Goal: Information Seeking & Learning: Find specific fact

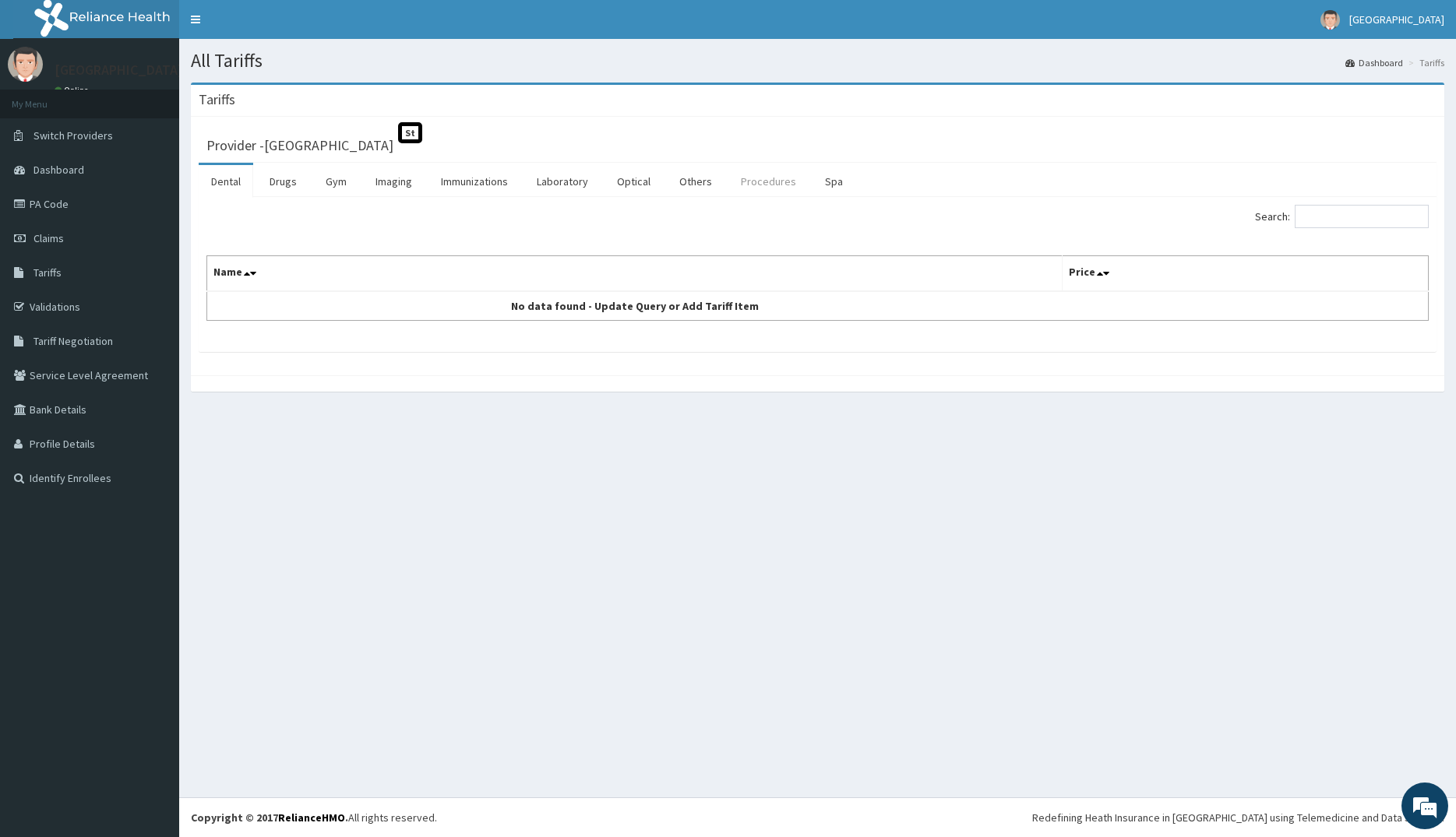
click at [760, 185] on link "Procedures" at bounding box center [768, 181] width 80 height 33
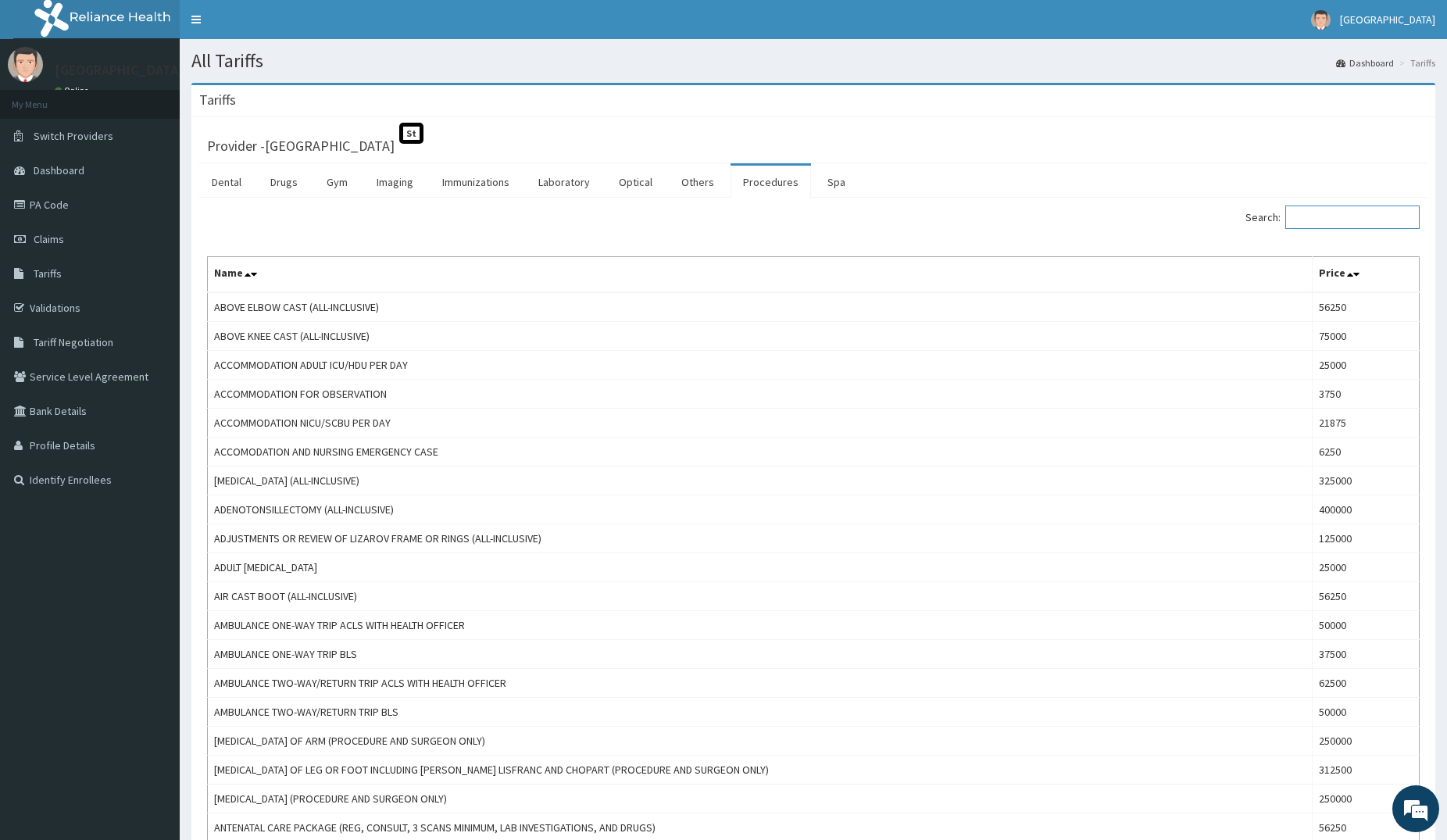
drag, startPoint x: 1328, startPoint y: 214, endPoint x: 1352, endPoint y: 261, distance: 52.8
click at [1331, 222] on input "Search:" at bounding box center [1353, 216] width 135 height 23
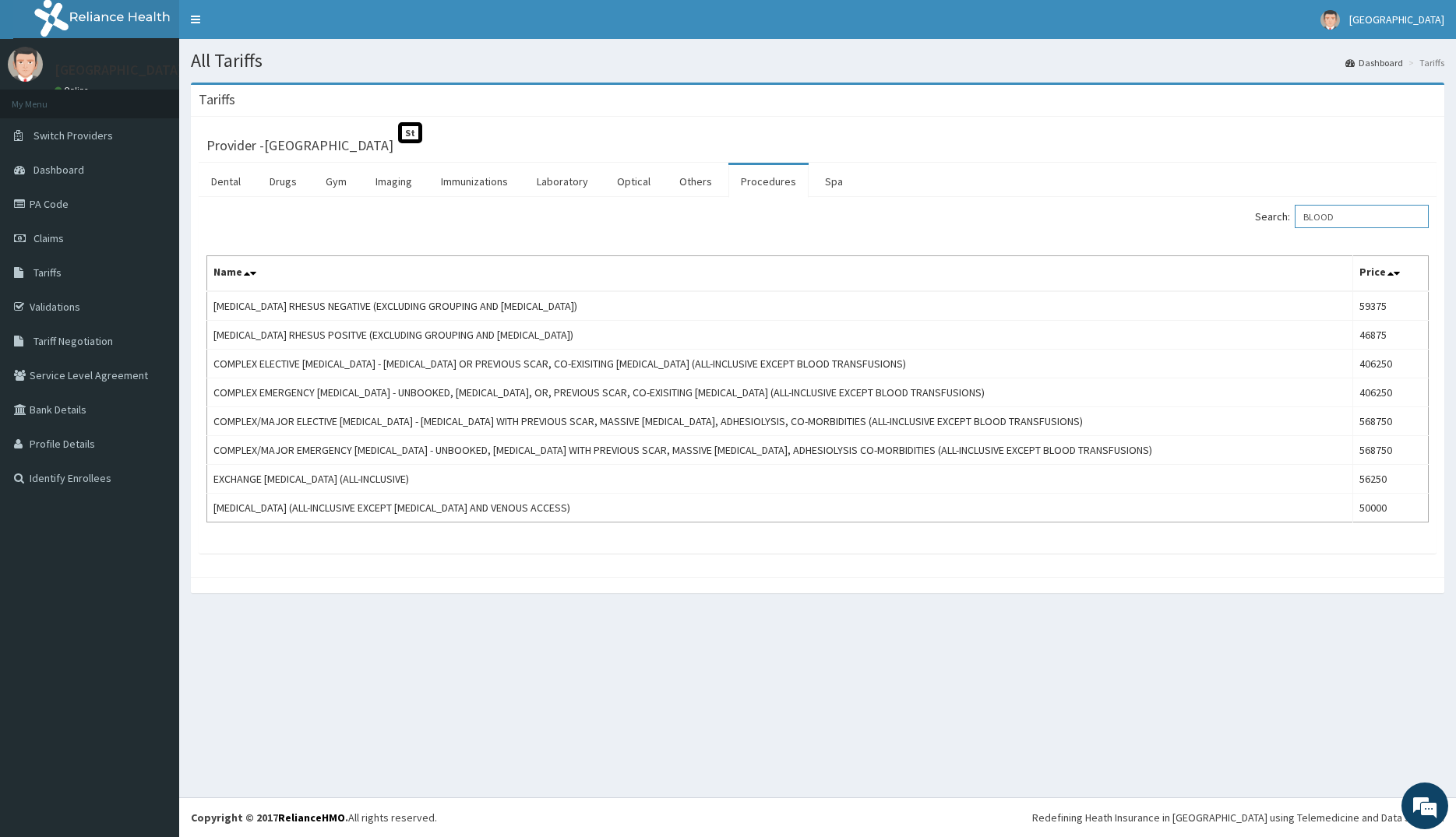
drag, startPoint x: 1363, startPoint y: 225, endPoint x: 1279, endPoint y: 237, distance: 84.9
click at [1295, 228] on input "BLOOD" at bounding box center [1362, 216] width 134 height 23
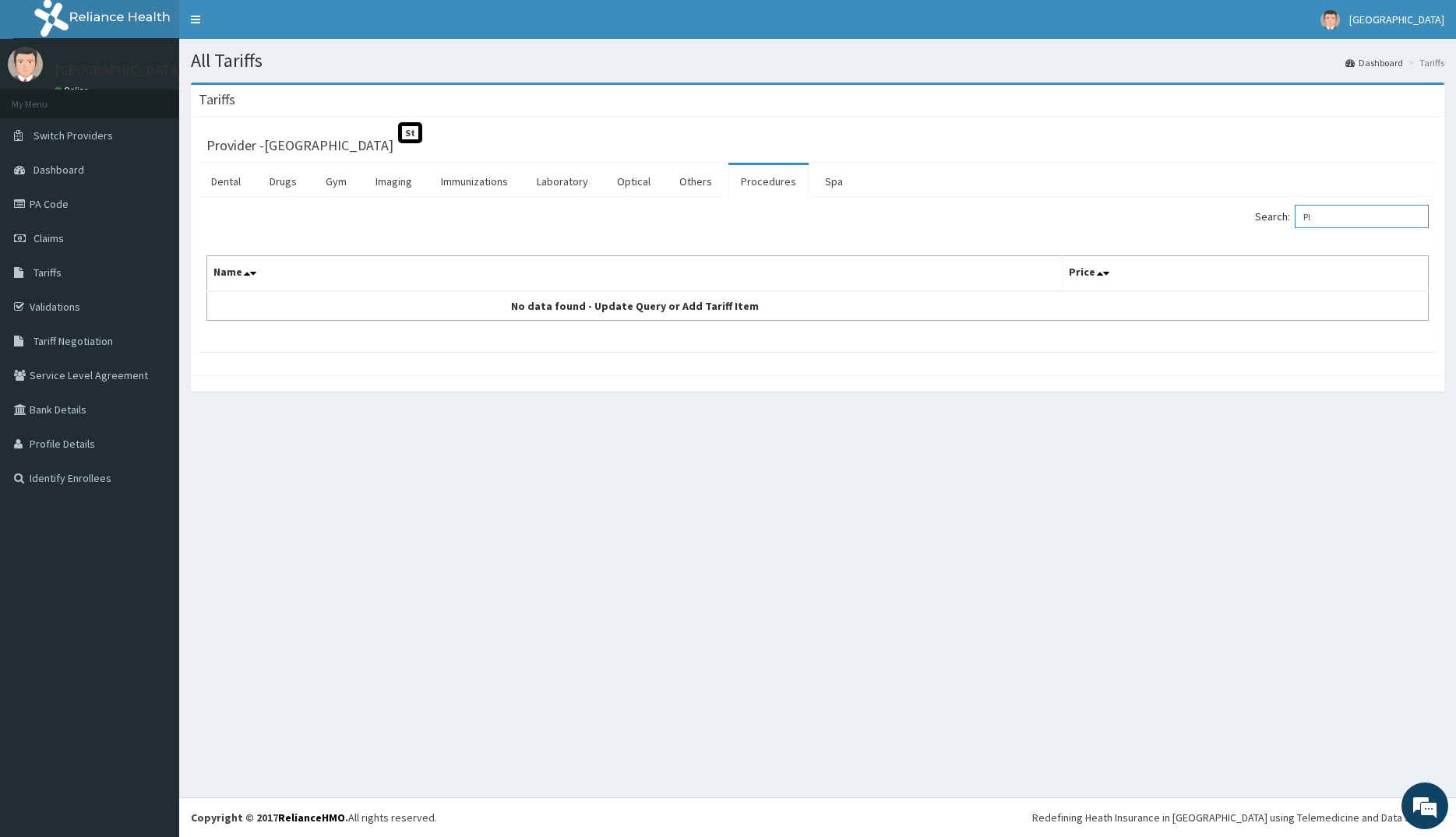
type input "P"
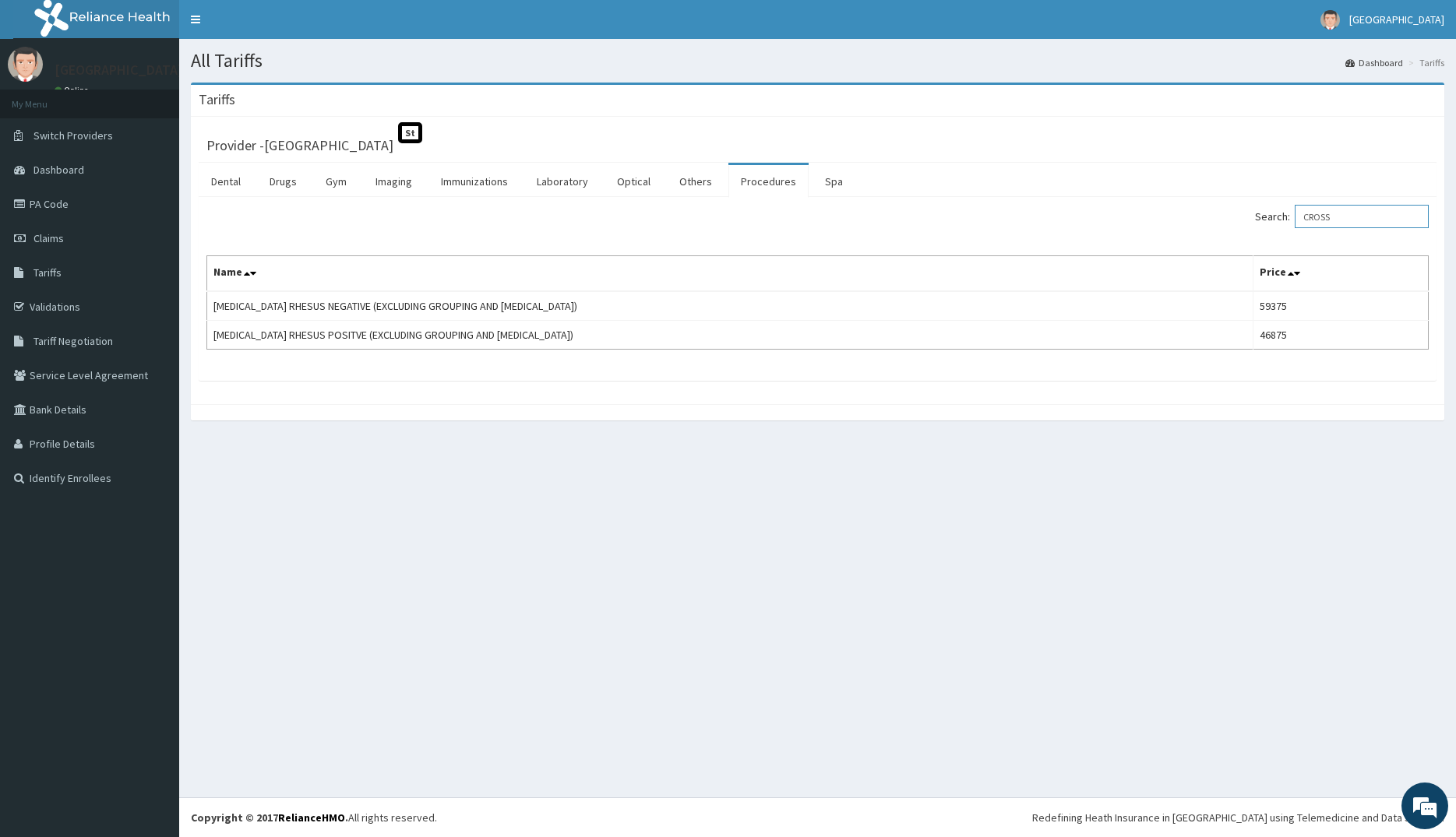
drag, startPoint x: 1367, startPoint y: 216, endPoint x: 1253, endPoint y: 251, distance: 119.3
click at [1295, 228] on input "CROSS" at bounding box center [1362, 216] width 134 height 23
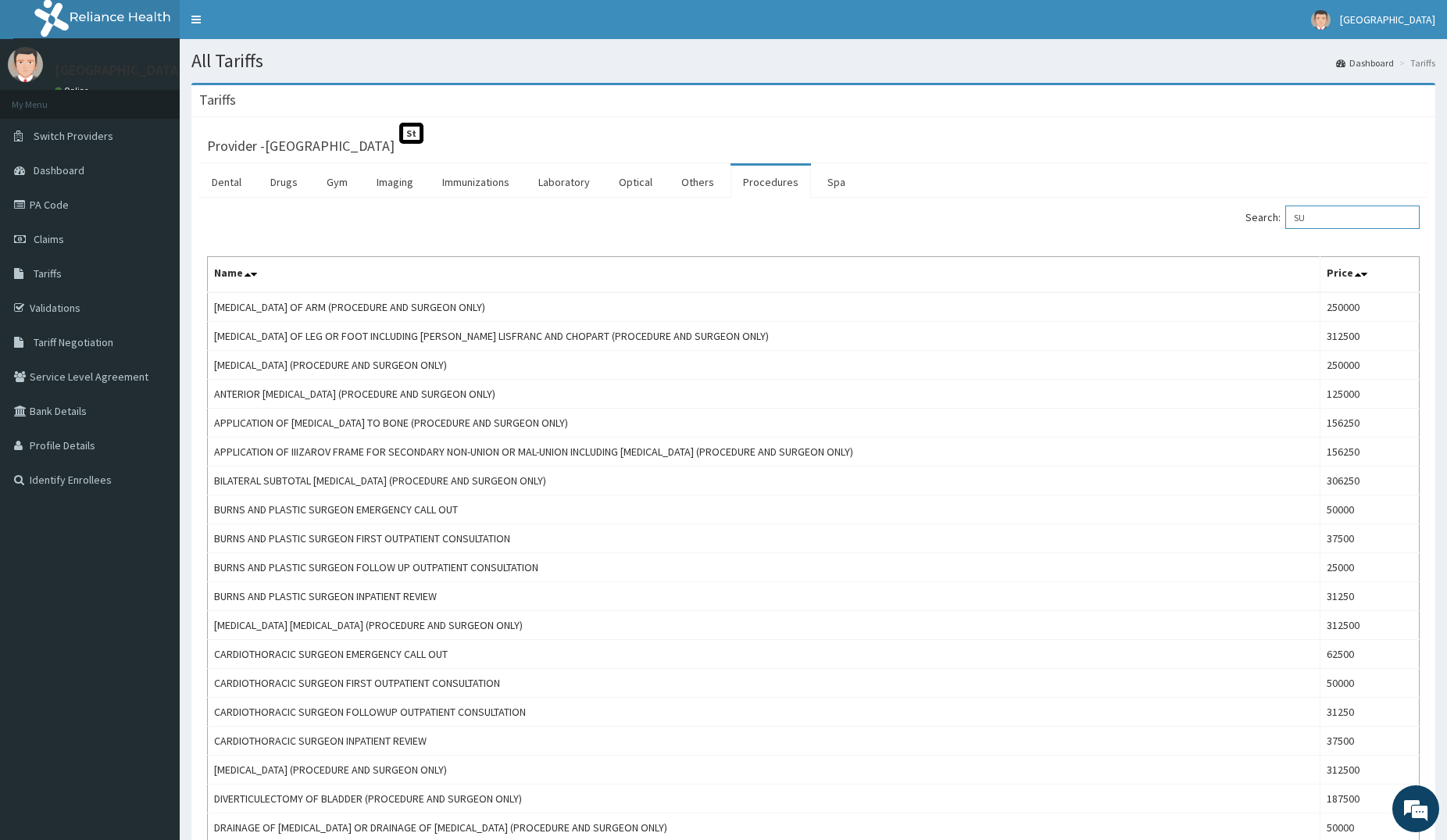
type input "S"
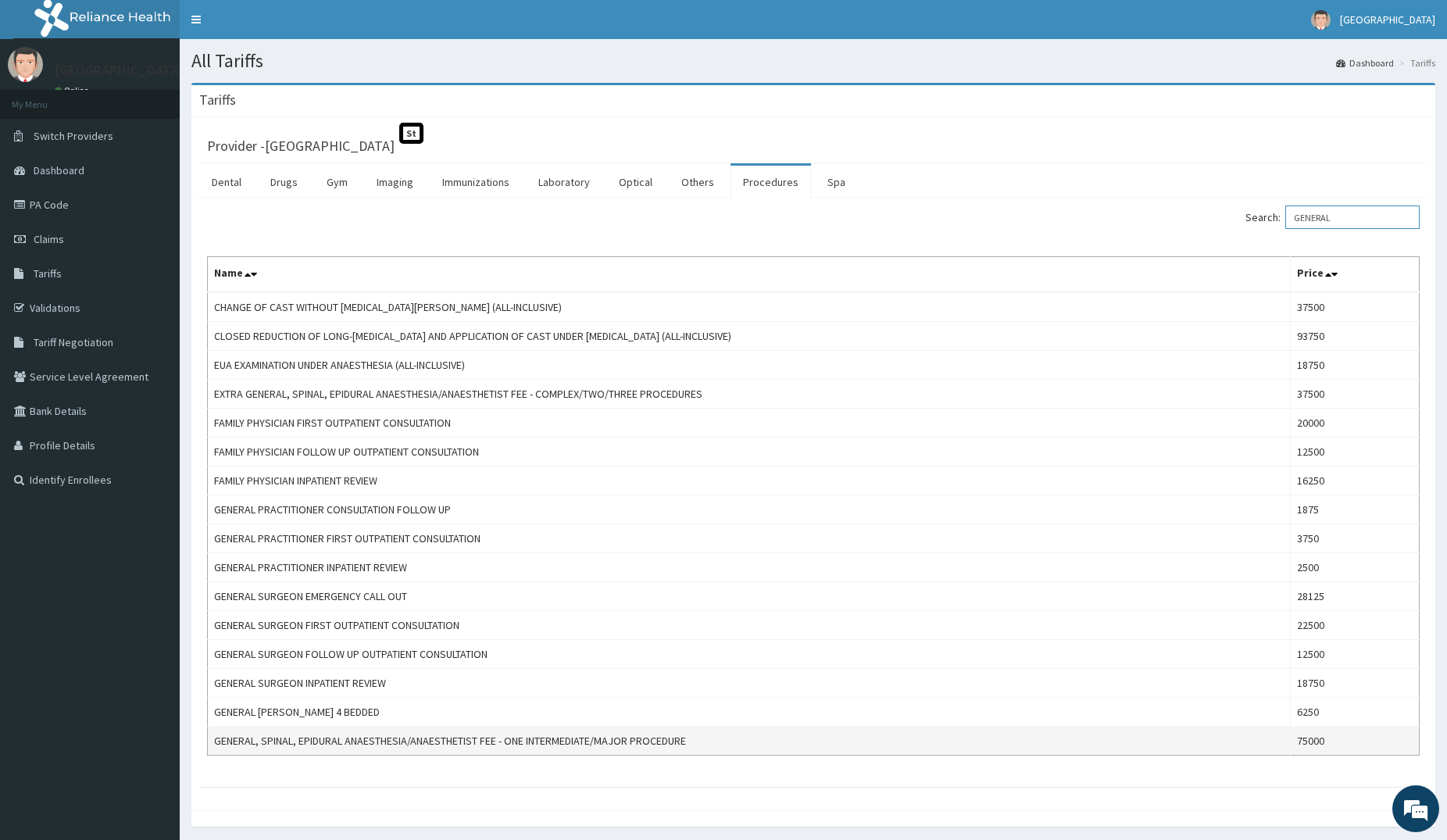
type input "GENERAL"
drag, startPoint x: 708, startPoint y: 744, endPoint x: 214, endPoint y: 743, distance: 494.0
click at [214, 743] on td "GENERAL, SPINAL, EPIDURAL ANAESTHESIA/ANAESTHETIST FEE - ONE INTERMEDIATE/MAJOR…" at bounding box center [749, 741] width 1083 height 29
copy td "GENERAL, SPINAL, EPIDURAL ANAESTHESIA/ANAESTHETIST FEE - ONE INTERMEDIATE/MAJOR…"
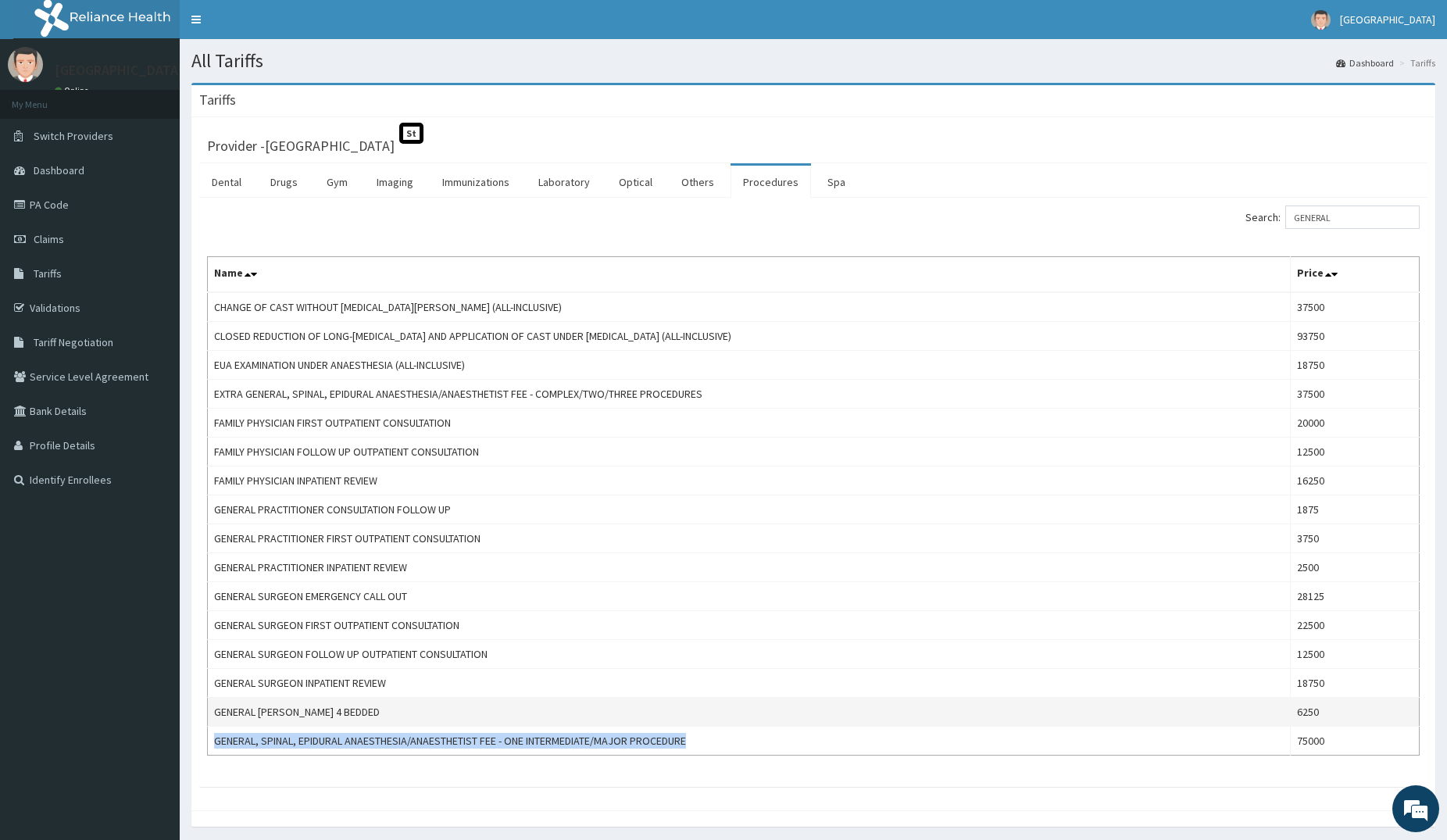
copy td "GENERAL, SPINAL, EPIDURAL ANAESTHESIA/ANAESTHETIST FEE - ONE INTERMEDIATE/MAJOR…"
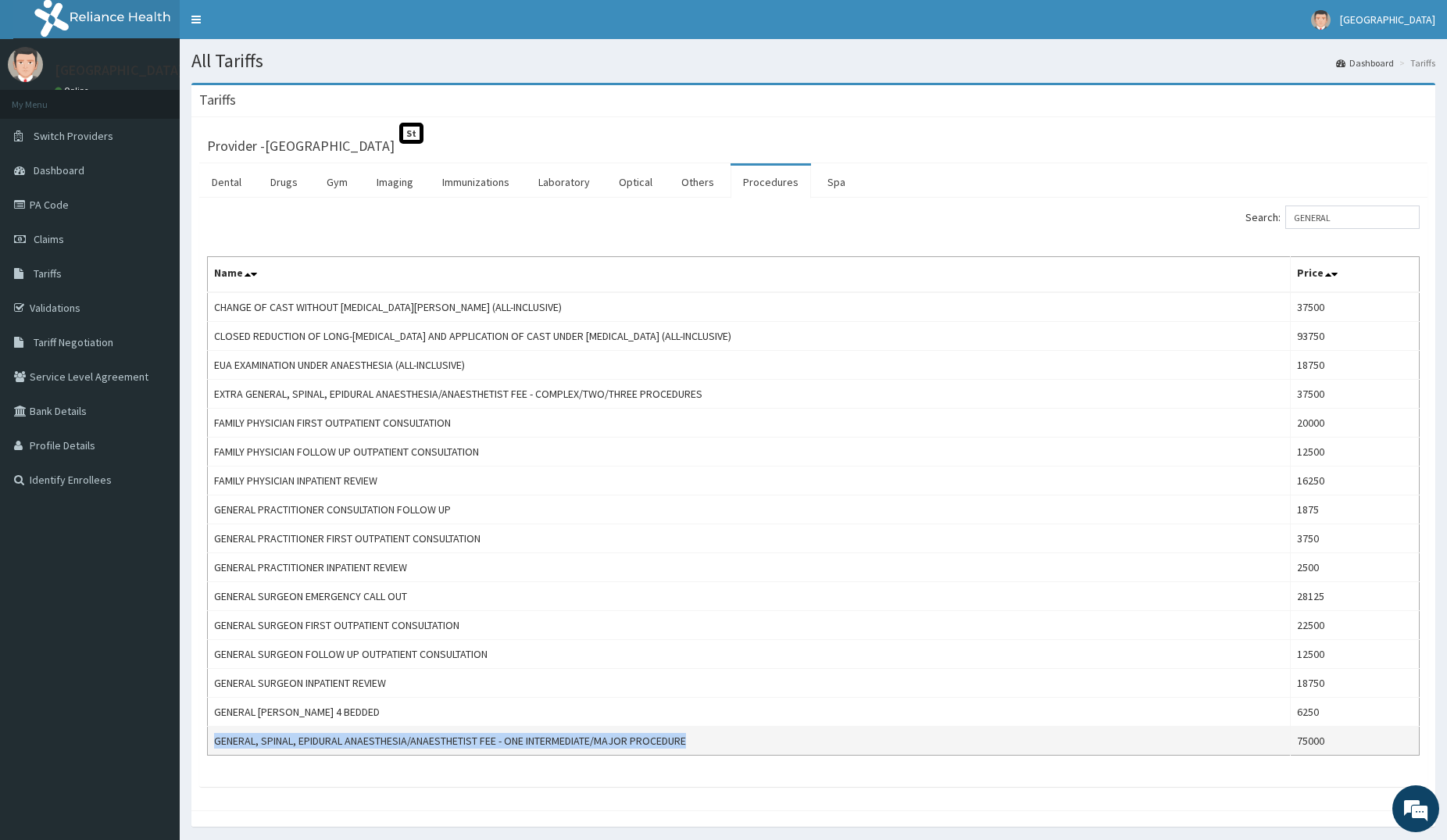
copy td "GENERAL, SPINAL, EPIDURAL ANAESTHESIA/ANAESTHETIST FEE - ONE INTERMEDIATE/MAJOR…"
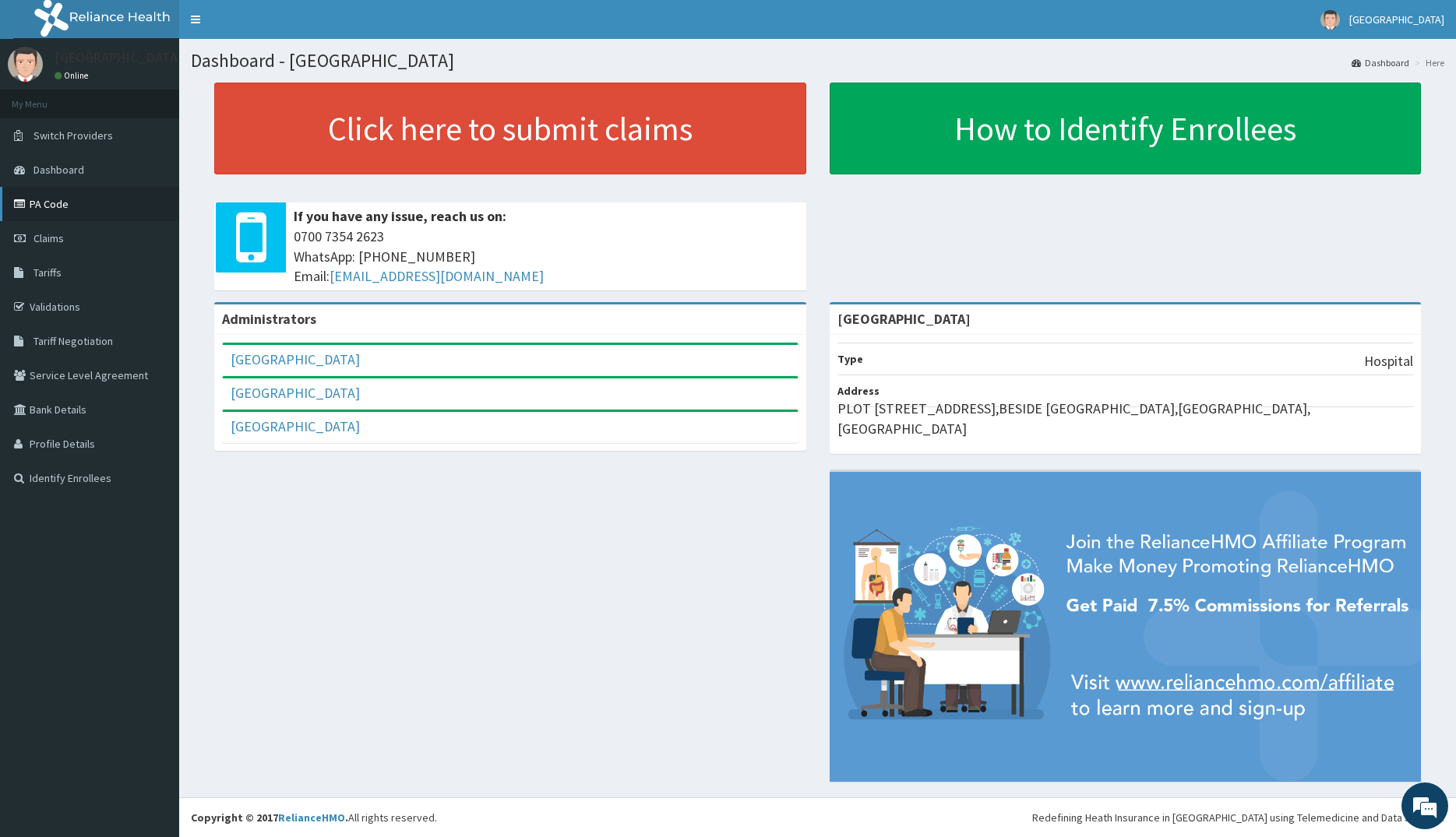
click at [45, 206] on link "PA Code" at bounding box center [90, 203] width 179 height 35
